Goal: Communication & Community: Answer question/provide support

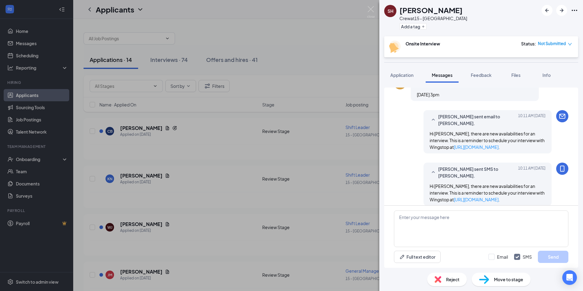
scroll to position [262, 0]
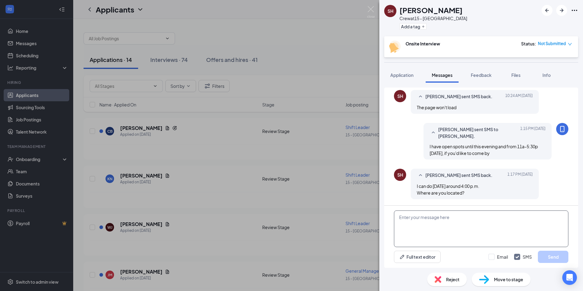
click at [466, 214] on textarea at bounding box center [481, 228] width 174 height 37
paste textarea "4345 Keith St NW, Cleveland, TN 37312"
click at [426, 224] on textarea "4345 Keith St NW, Cleveland, TN 37312 is the address. It's between the Staples …" at bounding box center [481, 228] width 174 height 37
click at [457, 222] on textarea "4345 Keith St NW, Cleveland, TN 37312 is the address. It's between the Staples …" at bounding box center [481, 228] width 174 height 37
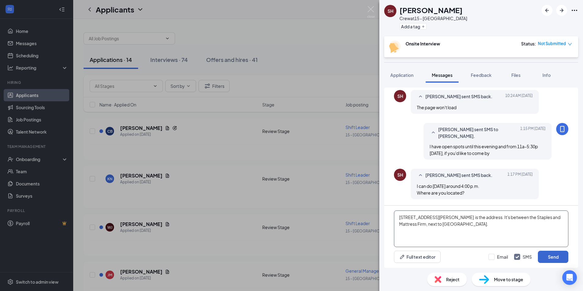
type textarea "4345 Keith St NW, Cleveland, TN 37312 is the address. It's between the Staples …"
click at [552, 255] on button "Send" at bounding box center [553, 257] width 30 height 12
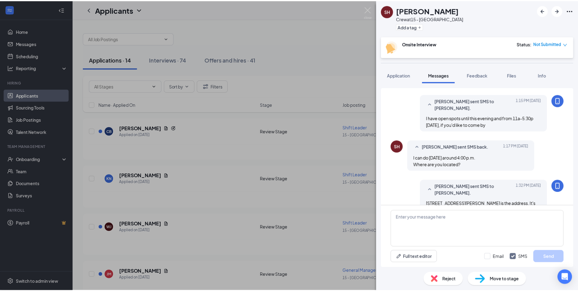
scroll to position [307, 0]
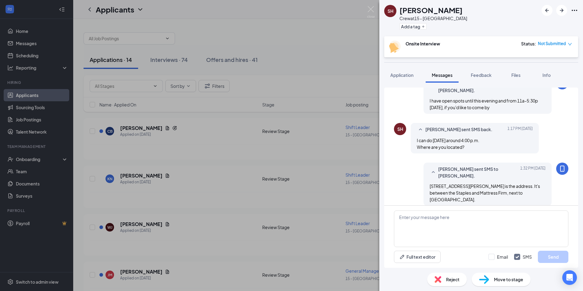
click at [293, 24] on div "SH Samantha Hawkins Crew at 15 - Cleveland Add a tag Onsite Interview Status : …" at bounding box center [291, 145] width 583 height 291
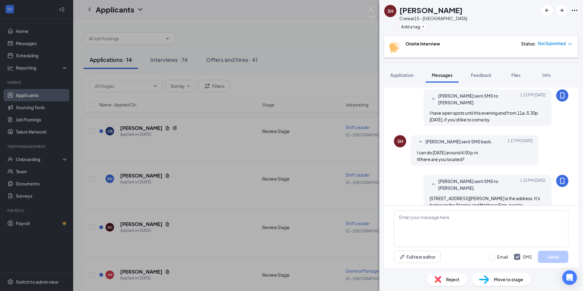
scroll to position [283, 0]
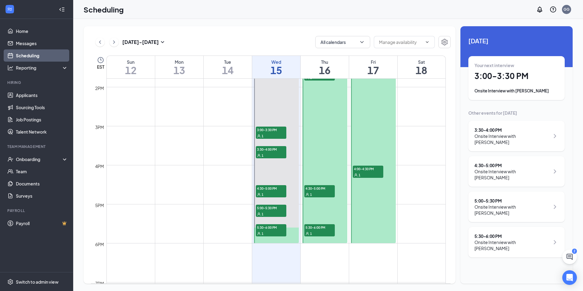
scroll to position [514, 0]
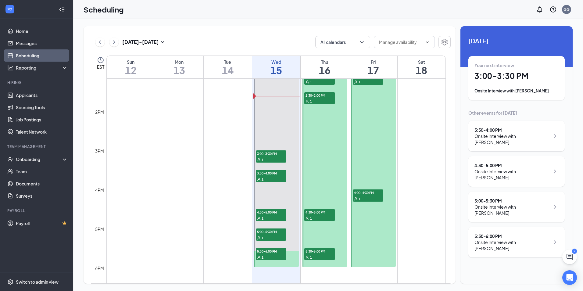
click at [356, 195] on div "1" at bounding box center [368, 198] width 30 height 6
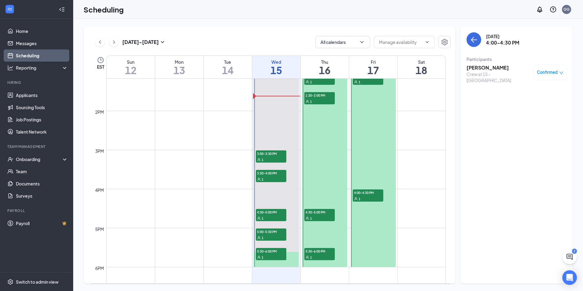
click at [361, 81] on div "1" at bounding box center [368, 82] width 30 height 6
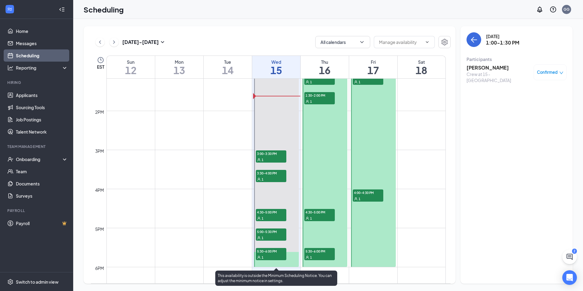
click at [266, 253] on span "5:30-6:00 PM" at bounding box center [271, 251] width 30 height 6
click at [271, 236] on div "1" at bounding box center [271, 237] width 30 height 6
click at [270, 149] on div at bounding box center [276, 130] width 45 height 273
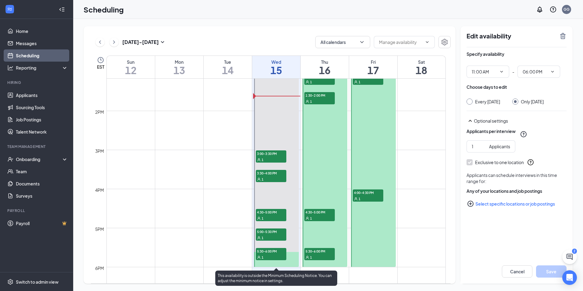
click at [269, 212] on span "4:30-5:00 PM" at bounding box center [271, 212] width 30 height 6
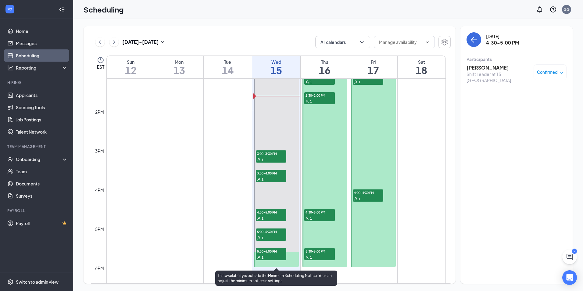
click at [273, 171] on span "3:30-4:00 PM" at bounding box center [271, 173] width 30 height 6
click at [275, 155] on span "3:00-3:30 PM" at bounding box center [271, 153] width 30 height 6
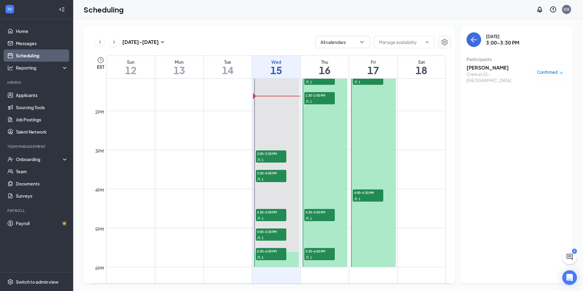
click at [316, 215] on span "4:30-5:00 PM" at bounding box center [319, 212] width 30 height 6
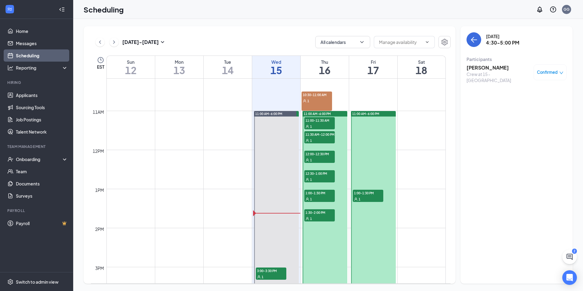
scroll to position [394, 0]
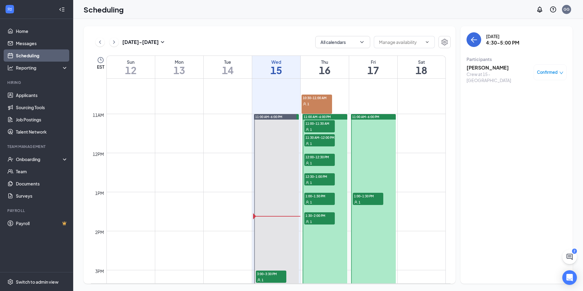
click at [322, 105] on div "1" at bounding box center [316, 104] width 30 height 6
click at [311, 126] on div "1" at bounding box center [319, 129] width 30 height 6
click at [371, 198] on span "1:00-1:30 PM" at bounding box center [368, 196] width 30 height 6
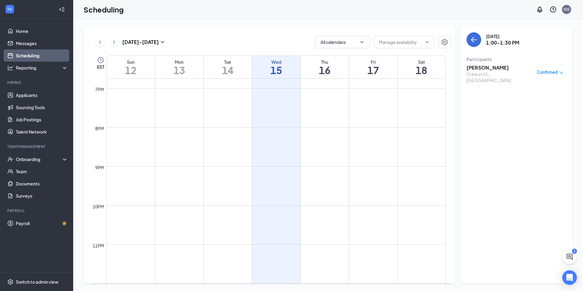
scroll to position [394, 0]
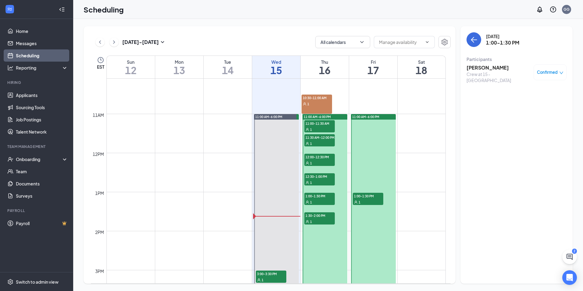
click at [117, 42] on button at bounding box center [113, 41] width 9 height 9
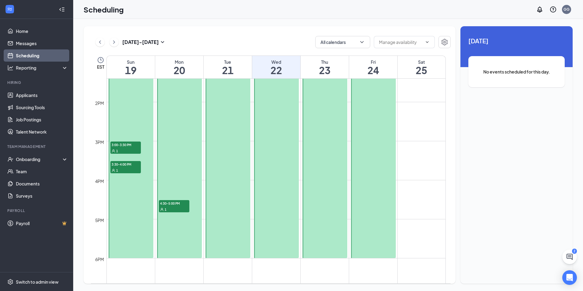
scroll to position [526, 0]
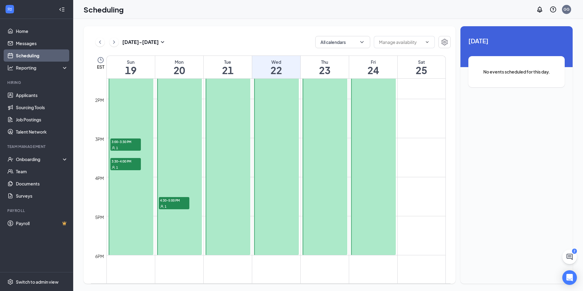
click at [173, 200] on span "4:30-5:00 PM" at bounding box center [174, 200] width 30 height 6
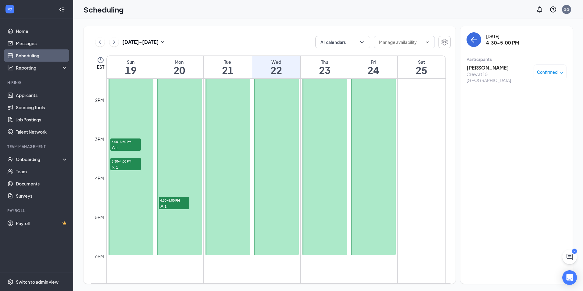
click at [117, 162] on span "3:30-4:00 PM" at bounding box center [125, 161] width 30 height 6
click at [548, 74] on span "Confirmed" at bounding box center [547, 72] width 21 height 6
click at [525, 75] on div "Jordan Meeks Crew at 15 - Cleveland Confirmed" at bounding box center [516, 73] width 100 height 19
click at [115, 141] on span "3:00-3:30 PM" at bounding box center [125, 141] width 30 height 6
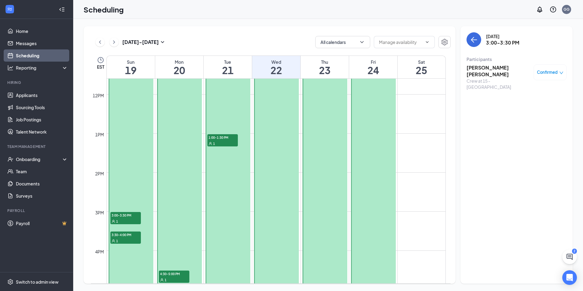
scroll to position [450, 0]
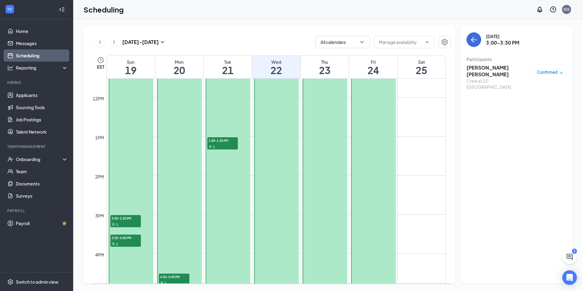
click at [214, 140] on span "1:00-1:30 PM" at bounding box center [222, 140] width 30 height 6
click at [100, 42] on icon "ChevronLeft" at bounding box center [100, 41] width 6 height 7
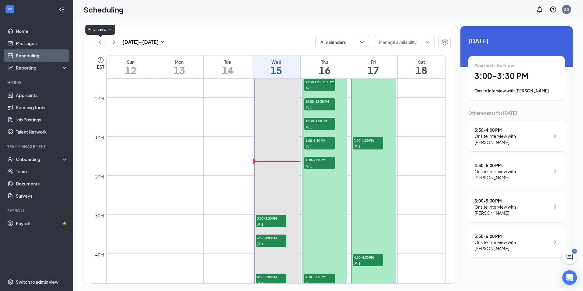
scroll to position [300, 0]
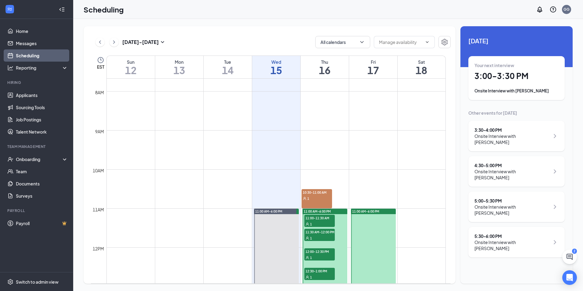
click at [320, 194] on span "10:30-11:00 AM" at bounding box center [316, 192] width 30 height 6
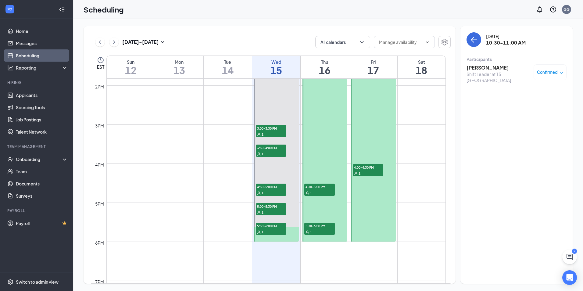
scroll to position [541, 0]
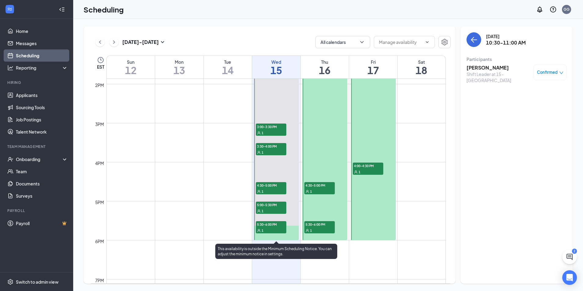
click at [277, 228] on div "1" at bounding box center [271, 230] width 30 height 6
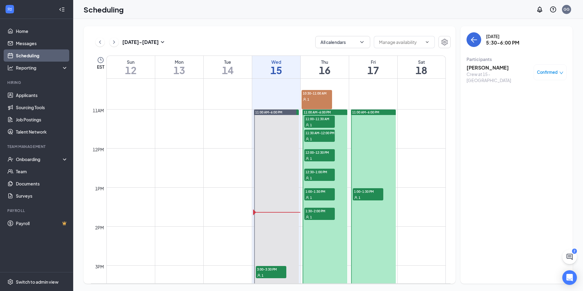
scroll to position [397, 0]
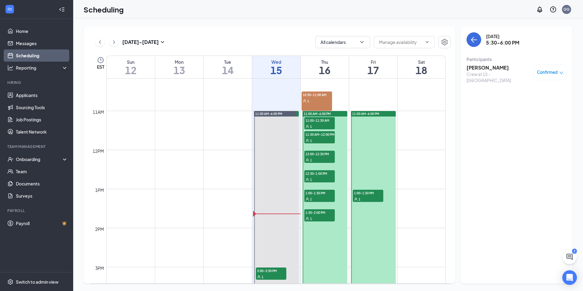
click at [314, 102] on div "1" at bounding box center [316, 101] width 30 height 6
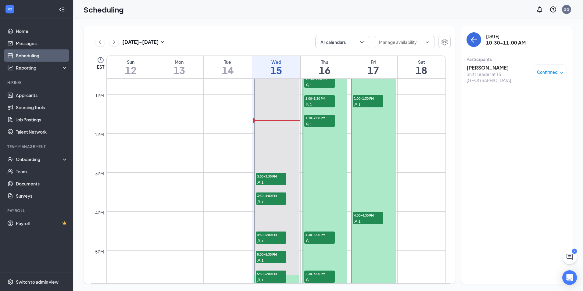
scroll to position [519, 0]
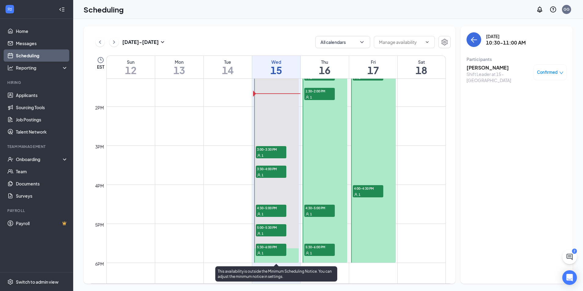
click at [262, 151] on span "3:00-3:30 PM" at bounding box center [271, 149] width 30 height 6
click at [276, 170] on span "3:30-4:00 PM" at bounding box center [271, 169] width 30 height 6
click at [276, 211] on div "1" at bounding box center [271, 214] width 30 height 6
click at [277, 230] on div "1" at bounding box center [271, 233] width 30 height 6
click at [276, 254] on div "1" at bounding box center [271, 253] width 30 height 6
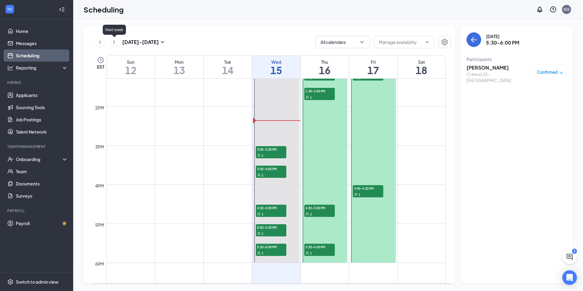
click at [113, 43] on icon "ChevronRight" at bounding box center [114, 41] width 6 height 7
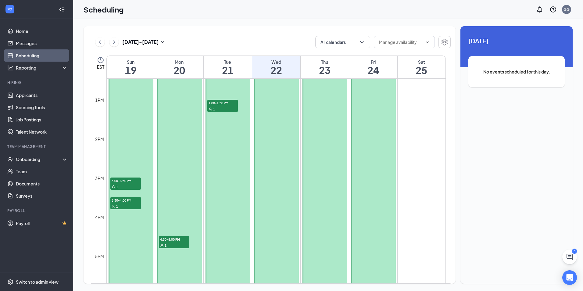
scroll to position [489, 0]
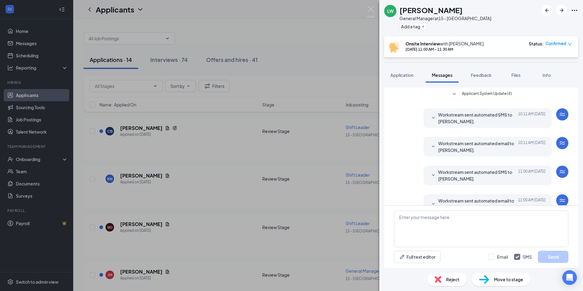
scroll to position [48, 0]
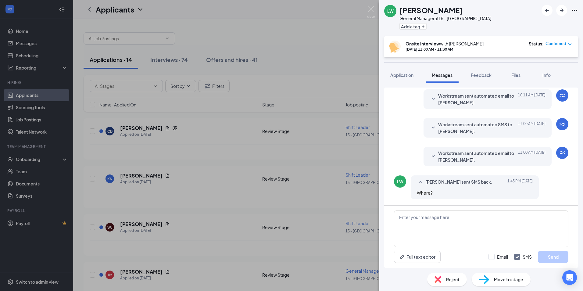
drag, startPoint x: 490, startPoint y: 164, endPoint x: 481, endPoint y: 185, distance: 22.1
click at [482, 184] on div "Applicant System Update (4) Workstream sent automated SMS to [PERSON_NAME]. [DA…" at bounding box center [481, 122] width 174 height 165
click at [457, 221] on textarea at bounding box center [481, 228] width 174 height 37
paste textarea "[STREET_ADDRESS][PERSON_NAME]"
type textarea "[STREET_ADDRESS][PERSON_NAME] is the address."
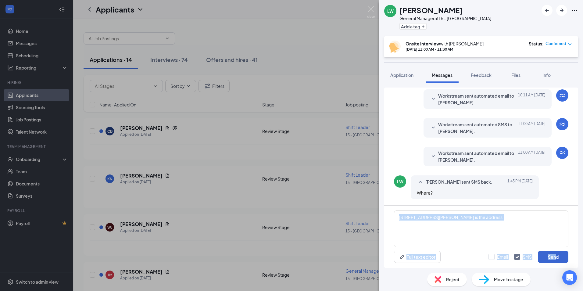
click at [555, 251] on div "[STREET_ADDRESS][PERSON_NAME] is the address. Full text editor Email SMS Send" at bounding box center [481, 236] width 194 height 62
click at [583, 254] on html "Home Messages Scheduling Reporting Hiring Applicants Sourcing Tools Job Posting…" at bounding box center [291, 145] width 583 height 291
click at [553, 258] on button "Send" at bounding box center [553, 257] width 30 height 12
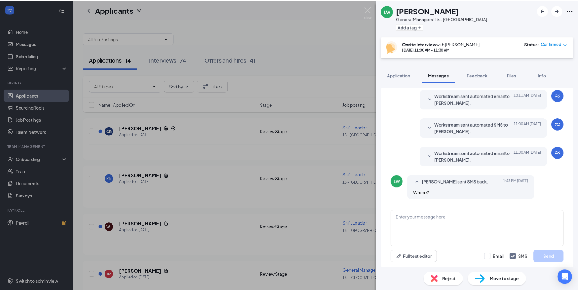
scroll to position [87, 0]
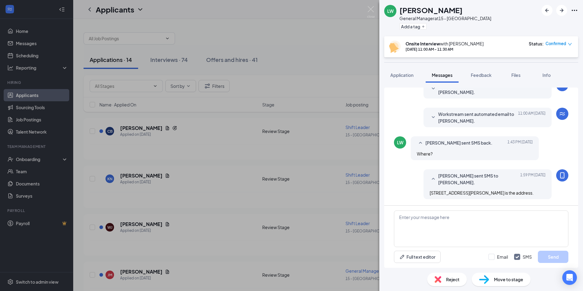
click at [353, 51] on div "LW [PERSON_NAME] General Manager at 15 - Cleveland Add a tag Onsite Interview w…" at bounding box center [291, 145] width 583 height 291
